Goal: Task Accomplishment & Management: Use online tool/utility

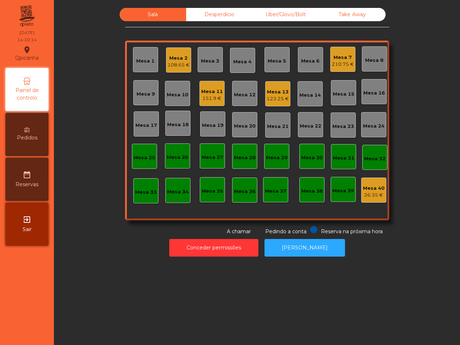
click at [281, 10] on div "Uber/Glovo/Bolt" at bounding box center [285, 14] width 66 height 13
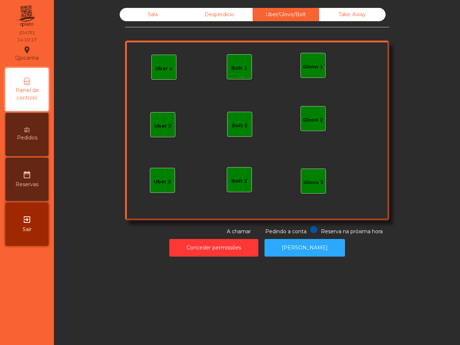
click at [304, 69] on div "Glovo 1" at bounding box center [313, 66] width 20 height 7
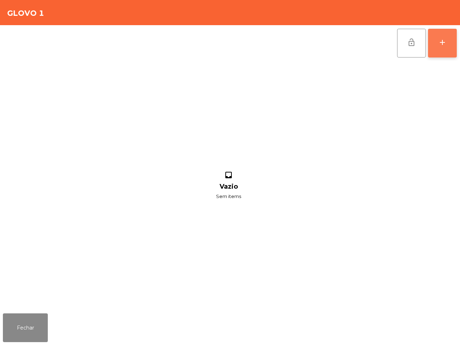
click at [441, 50] on button "add" at bounding box center [442, 43] width 29 height 29
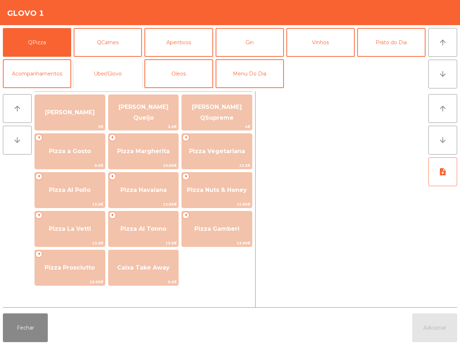
click at [120, 70] on button "Uber/Glovo" at bounding box center [108, 73] width 68 height 29
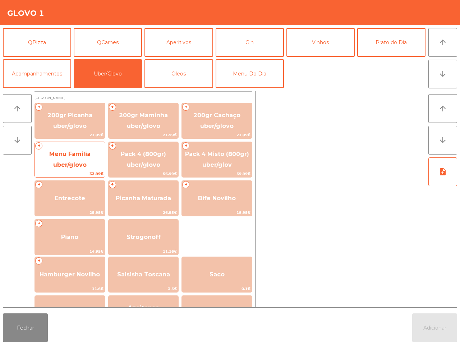
click at [68, 157] on span "Menu Familia uber/glovo" at bounding box center [69, 159] width 41 height 18
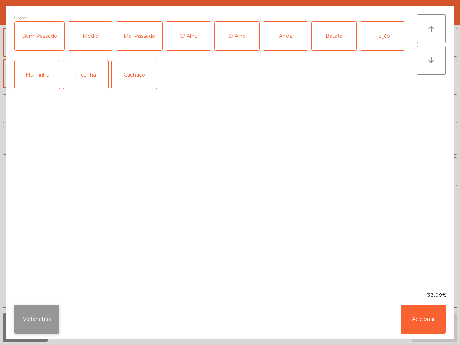
click at [48, 314] on button "Voltar atrás" at bounding box center [36, 318] width 45 height 29
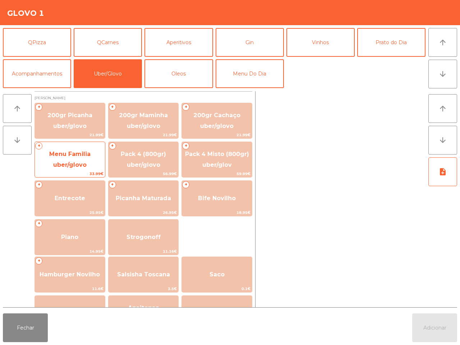
click at [71, 159] on span "Menu Familia uber/glovo" at bounding box center [70, 159] width 70 height 31
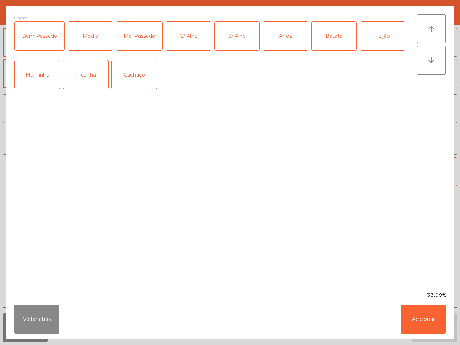
click at [80, 74] on div "Picanha" at bounding box center [85, 74] width 45 height 29
click at [43, 38] on div "Bem Passado" at bounding box center [40, 36] width 50 height 29
click at [177, 31] on div "C/ Alho" at bounding box center [188, 36] width 45 height 29
click at [420, 318] on button "Adicionar" at bounding box center [422, 318] width 45 height 29
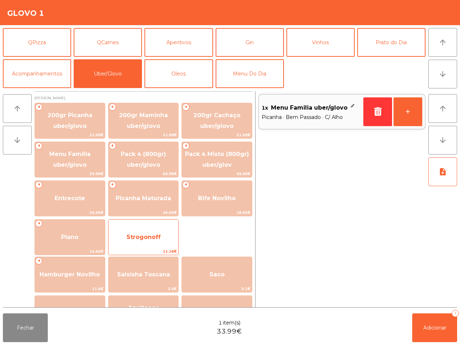
scroll to position [135, 0]
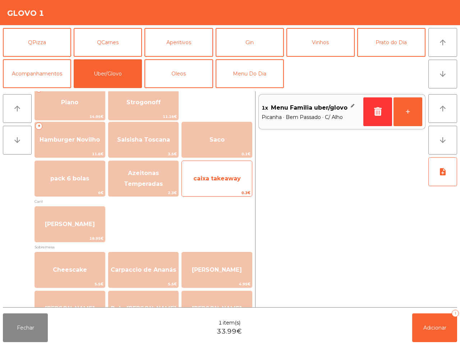
click at [214, 166] on div "caixa takeaway 0.3€" at bounding box center [216, 179] width 71 height 36
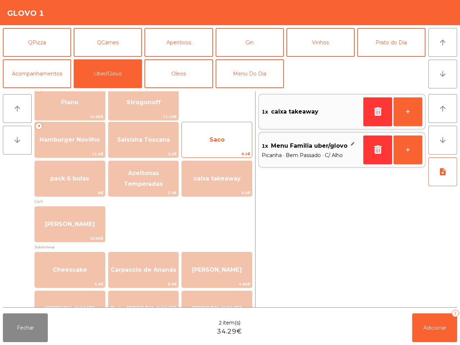
click at [216, 144] on span "Saco" at bounding box center [217, 139] width 70 height 19
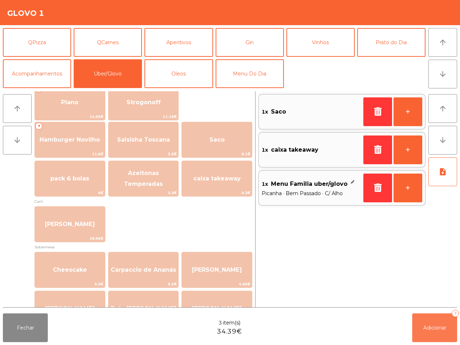
drag, startPoint x: 431, startPoint y: 325, endPoint x: 429, endPoint y: 336, distance: 10.9
click at [431, 325] on span "Adicionar" at bounding box center [434, 327] width 23 height 6
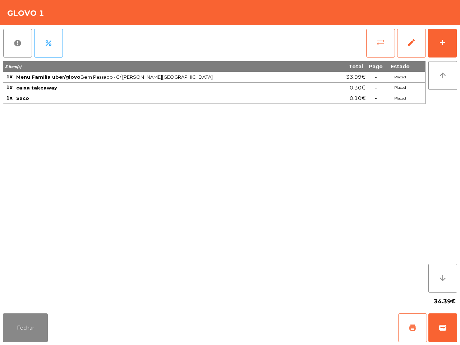
click at [417, 329] on span "print" at bounding box center [412, 327] width 9 height 9
click at [448, 329] on button "wallet" at bounding box center [442, 327] width 29 height 29
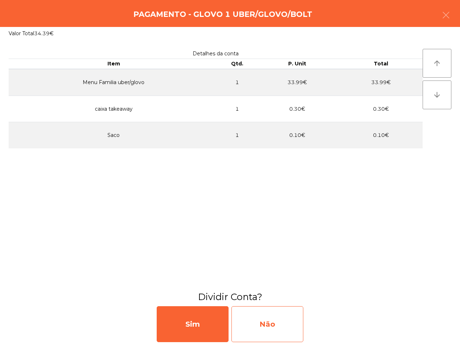
click at [265, 314] on div "Não" at bounding box center [267, 324] width 72 height 36
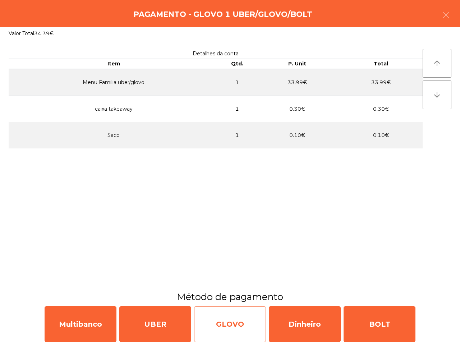
click at [211, 319] on div "GLOVO" at bounding box center [230, 324] width 72 height 36
select select "**"
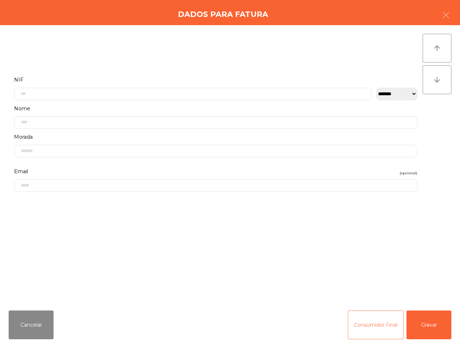
click at [375, 323] on button "Consumidor Final" at bounding box center [376, 324] width 56 height 29
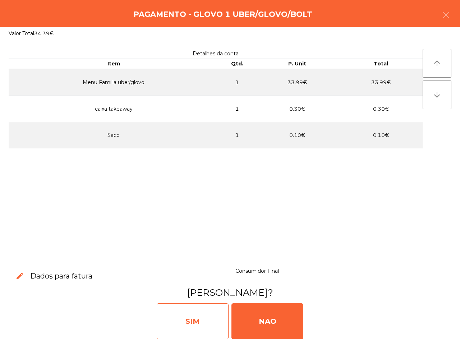
click at [209, 313] on div "SIM" at bounding box center [193, 321] width 72 height 36
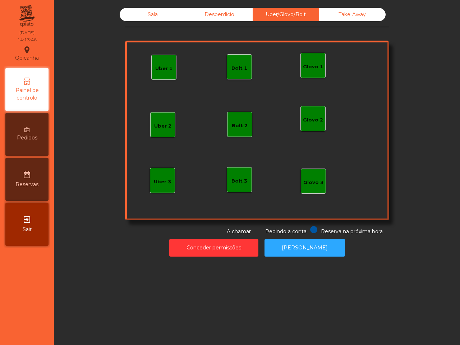
click at [209, 313] on div "Sala Desperdicio Uber/Glovo/Bolt Take Away Uber 1 Glovo 1 Uber 2 Uber 3 Glovo 2…" at bounding box center [257, 172] width 406 height 345
click at [135, 15] on div "Sala" at bounding box center [153, 14] width 66 height 13
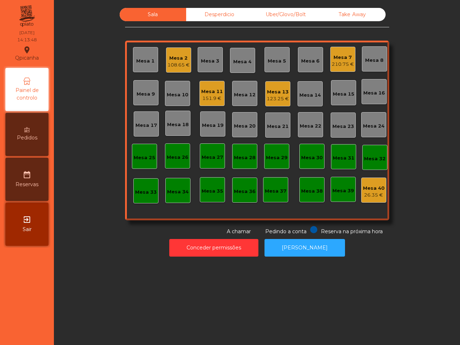
click at [182, 62] on div "108.65 €" at bounding box center [178, 64] width 22 height 7
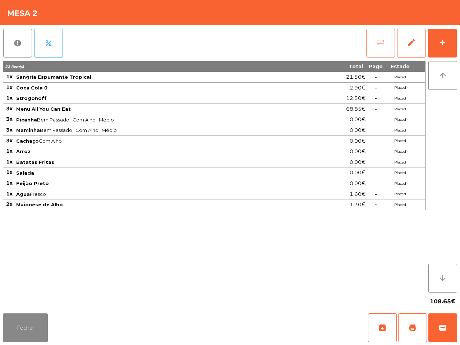
click at [376, 44] on span "sync_alt" at bounding box center [380, 42] width 9 height 9
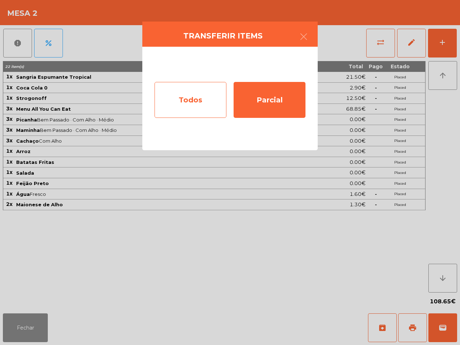
click at [188, 106] on div "Todos" at bounding box center [190, 100] width 72 height 36
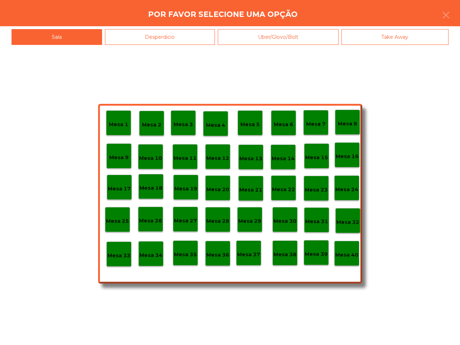
click at [347, 256] on p "Mesa 40" at bounding box center [346, 255] width 23 height 8
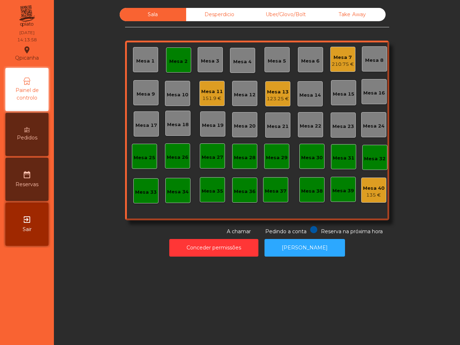
click at [172, 56] on div "Mesa 2" at bounding box center [178, 60] width 18 height 10
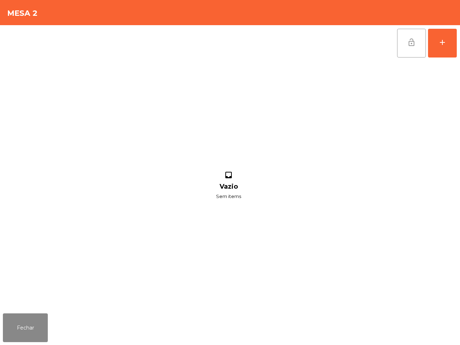
click at [402, 45] on button "lock_open" at bounding box center [411, 43] width 29 height 29
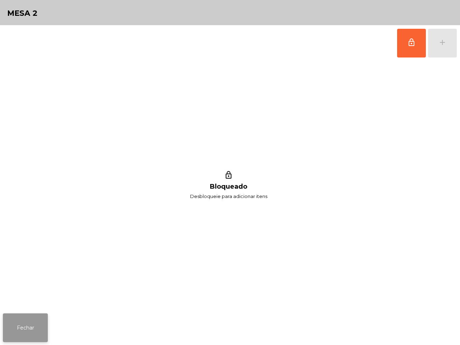
click at [31, 324] on button "Fechar" at bounding box center [25, 327] width 45 height 29
